Goal: Go to known website: Go to known website

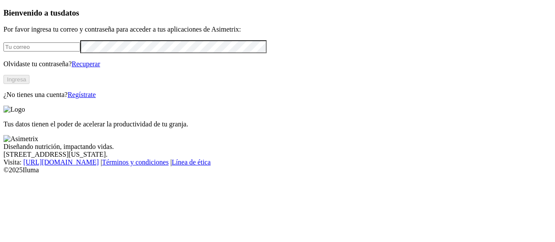
click at [80, 52] on input "email" at bounding box center [41, 46] width 77 height 9
type input "[PERSON_NAME][EMAIL_ADDRESS][PERSON_NAME][DOMAIN_NAME]"
click input "submit" at bounding box center [0, 0] width 0 height 0
